Goal: Check status: Check status

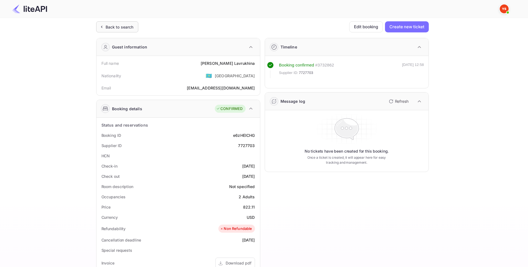
click at [126, 29] on div "Back to search" at bounding box center [120, 27] width 28 height 6
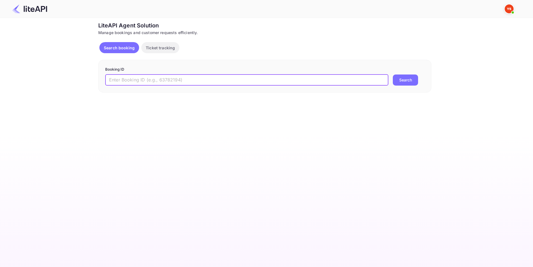
click at [178, 78] on input "text" at bounding box center [246, 80] width 283 height 11
paste input "8785537"
type input "8785537"
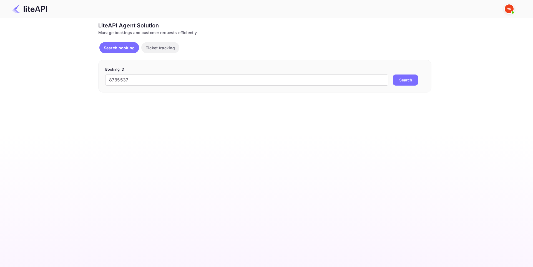
click at [403, 81] on button "Search" at bounding box center [404, 80] width 25 height 11
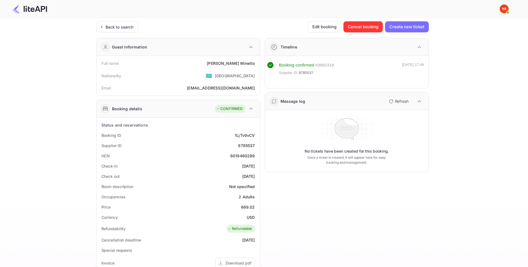
click at [384, 203] on div "Timeline Booking confirmed # 3882318 Supplier ID: 8785537 08 Aug 2025 17:49 Mes…" at bounding box center [344, 215] width 169 height 363
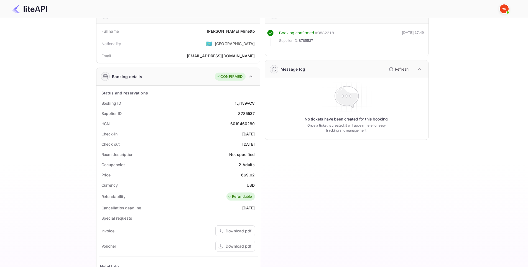
scroll to position [83, 0]
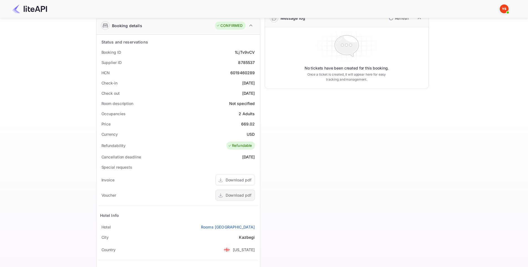
click at [232, 194] on div "Download pdf" at bounding box center [239, 196] width 26 height 6
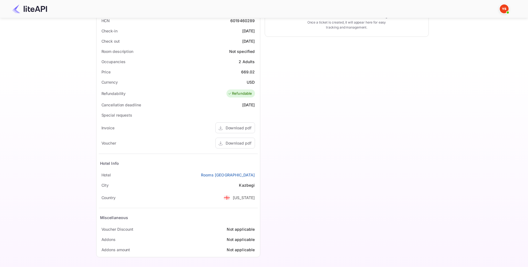
scroll to position [136, 0]
